Goal: Check status: Check status

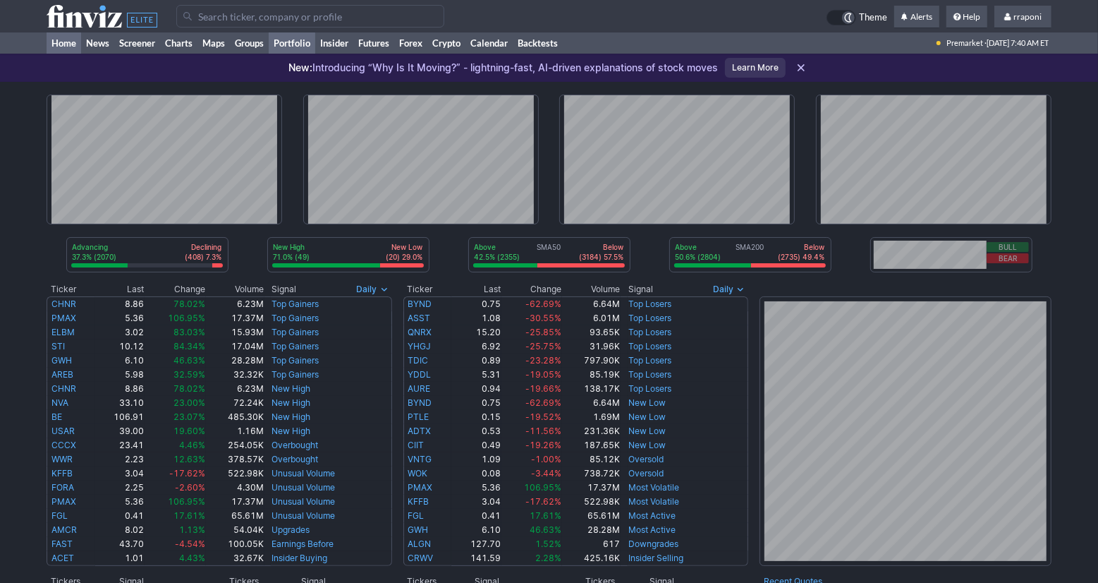
click at [300, 39] on link "Portfolio" at bounding box center [292, 42] width 47 height 21
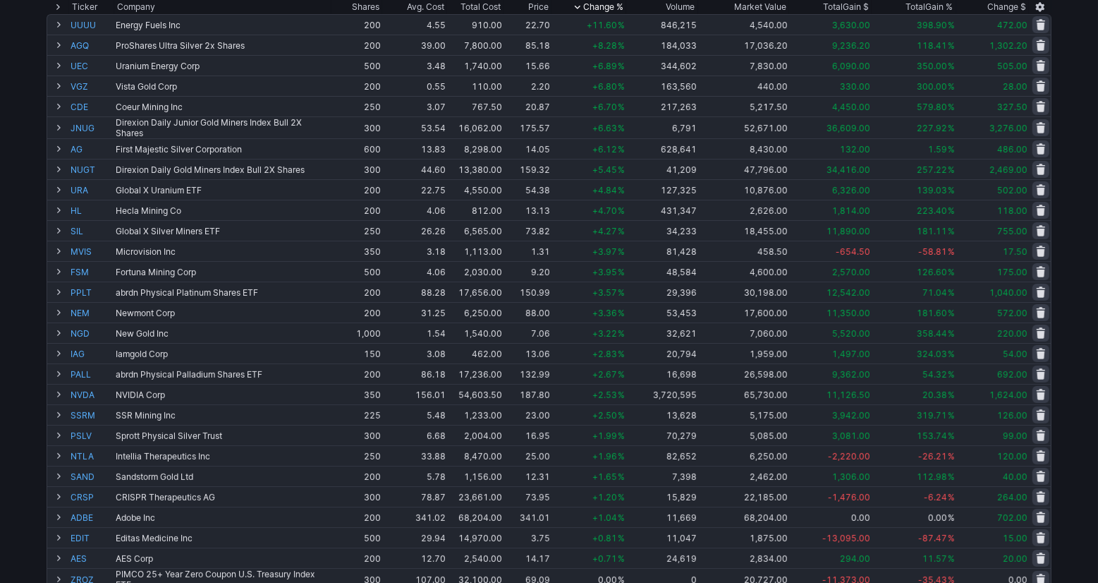
scroll to position [76, 0]
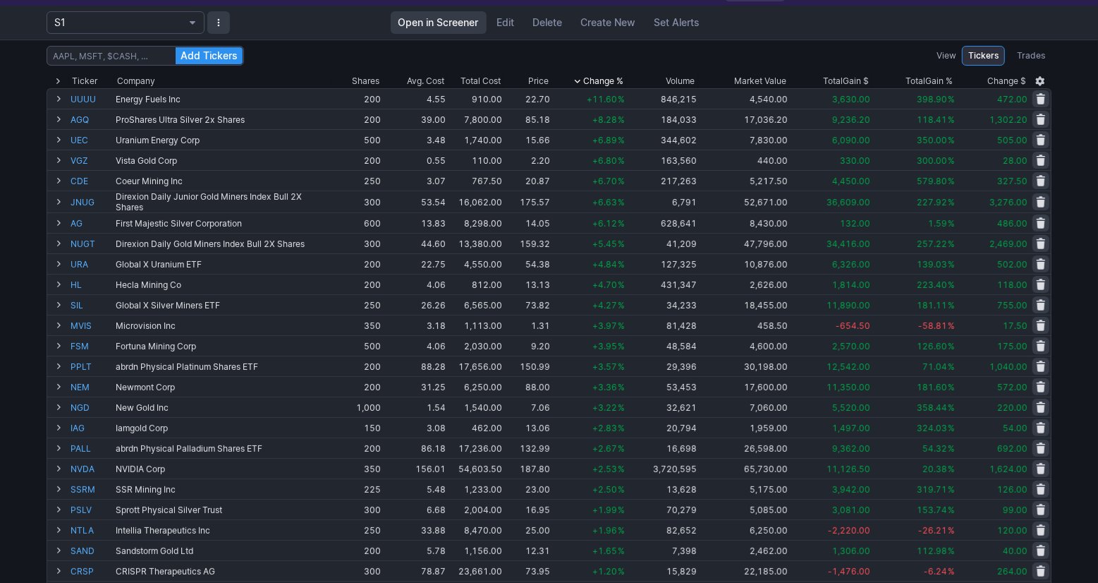
click at [1072, 245] on div "Add Tickers View Tickers Trades Ticker Company Shares Avg. Cost Total Cost Pric…" at bounding box center [549, 487] width 1098 height 895
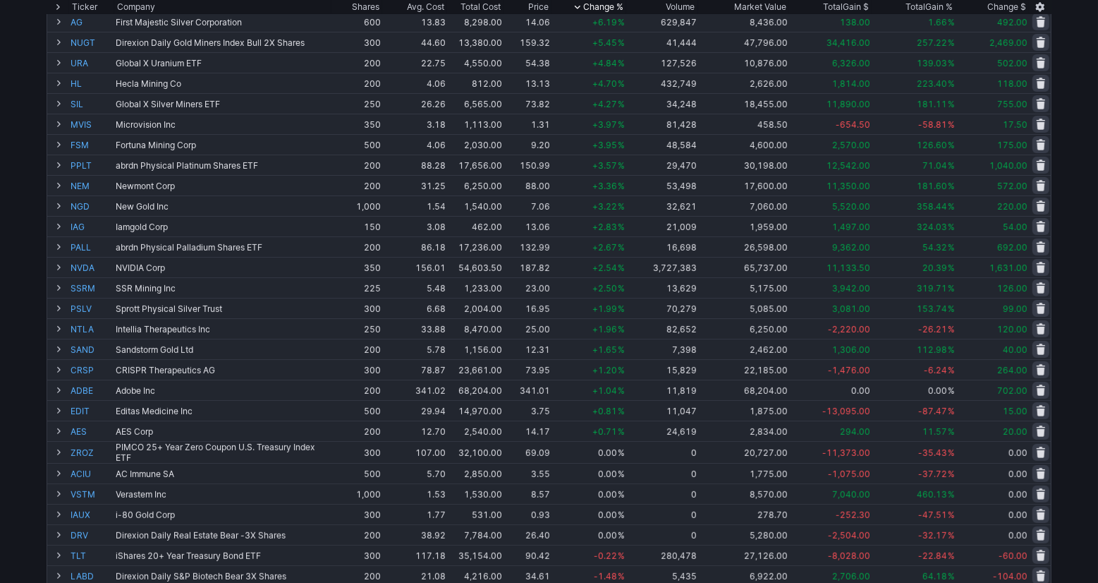
scroll to position [0, 0]
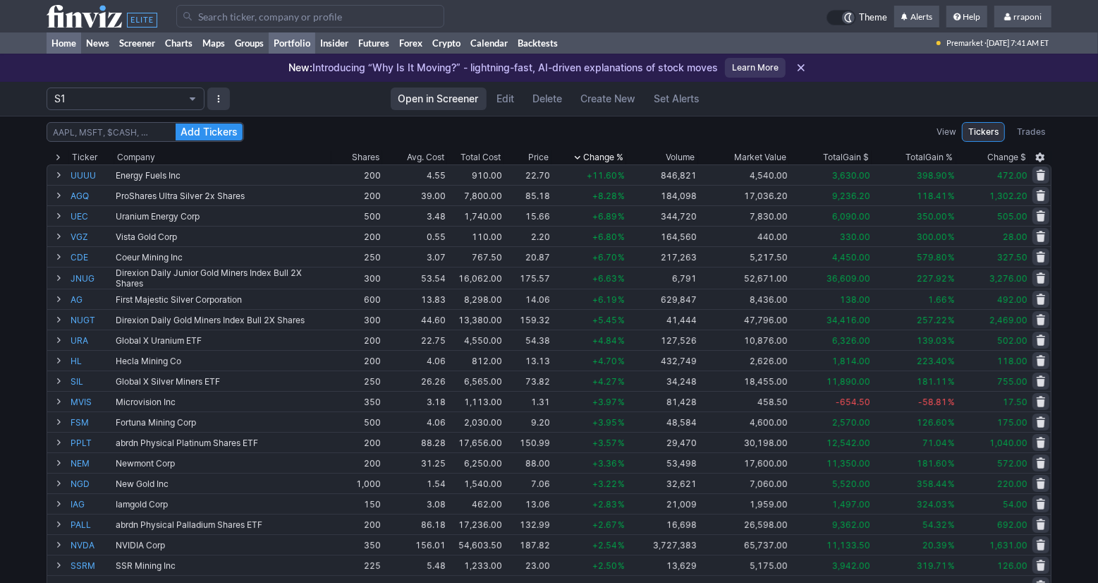
click at [78, 45] on link "Home" at bounding box center [64, 42] width 35 height 21
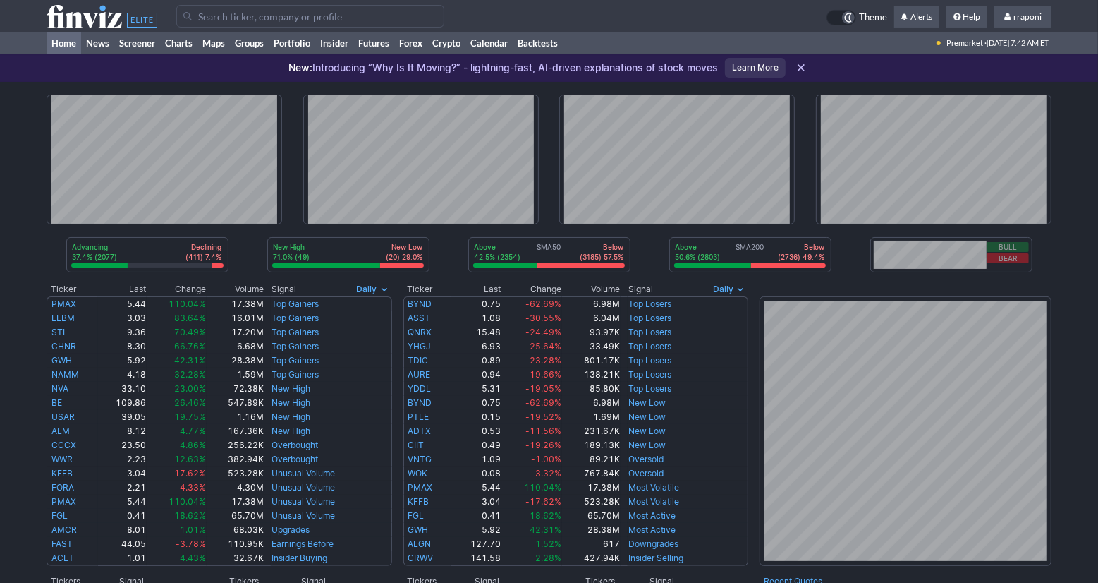
click at [307, 54] on div "New: Introducing “Why Is It Moving?” - lightning-fast, AI-driven explanations o…" at bounding box center [504, 67] width 430 height 31
click at [307, 50] on link "Portfolio" at bounding box center [292, 42] width 47 height 21
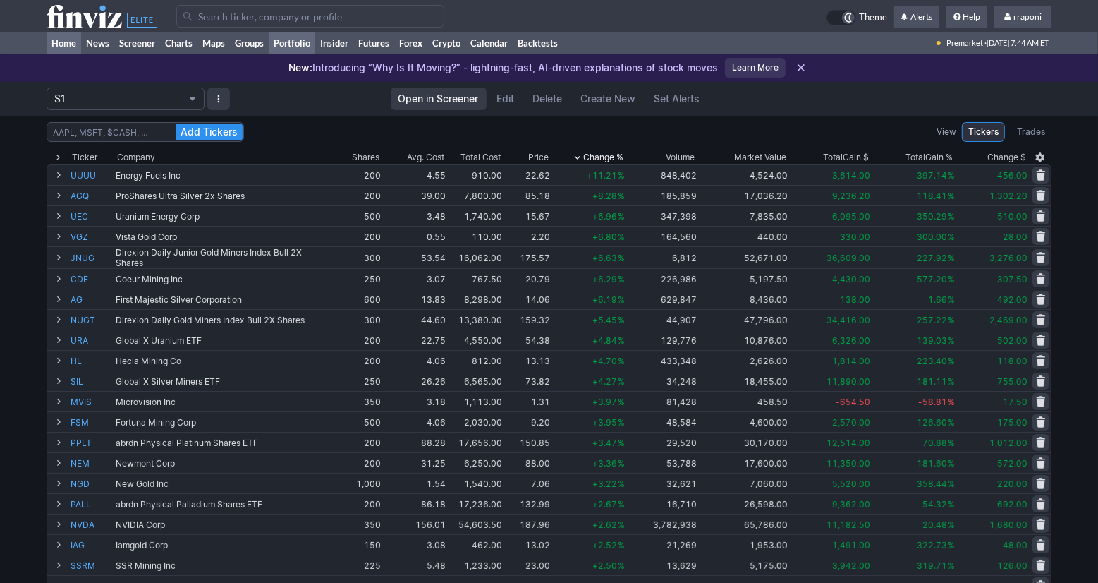
click at [75, 43] on link "Home" at bounding box center [64, 42] width 35 height 21
